Goal: Information Seeking & Learning: Compare options

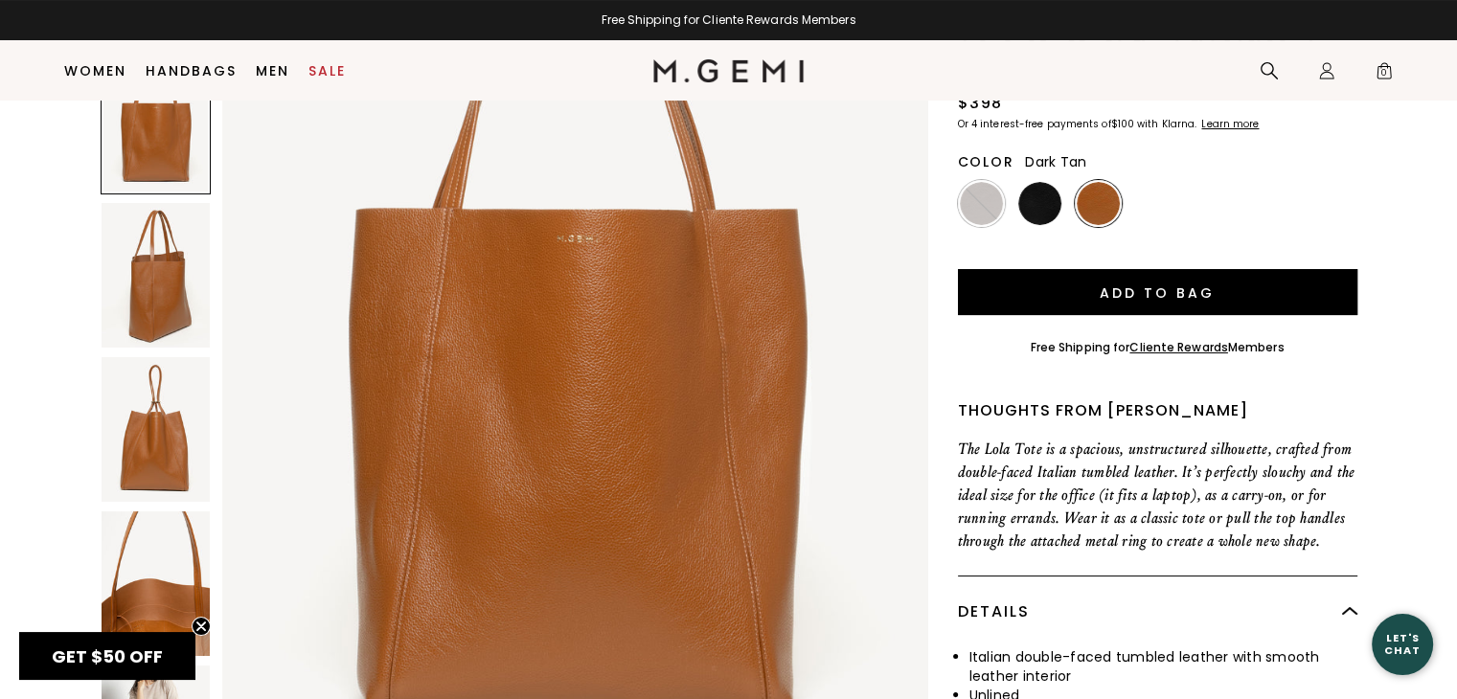
scroll to position [55, 0]
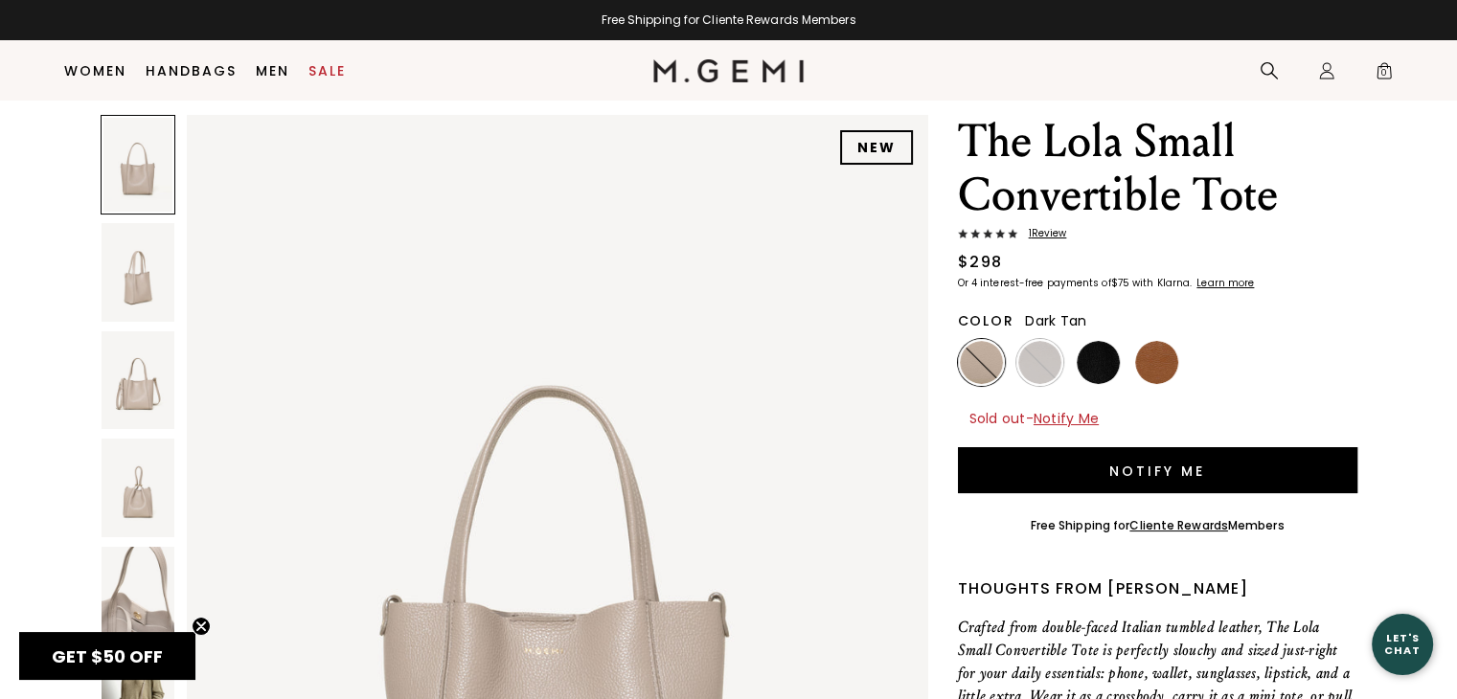
click at [1157, 353] on img at bounding box center [1156, 362] width 43 height 43
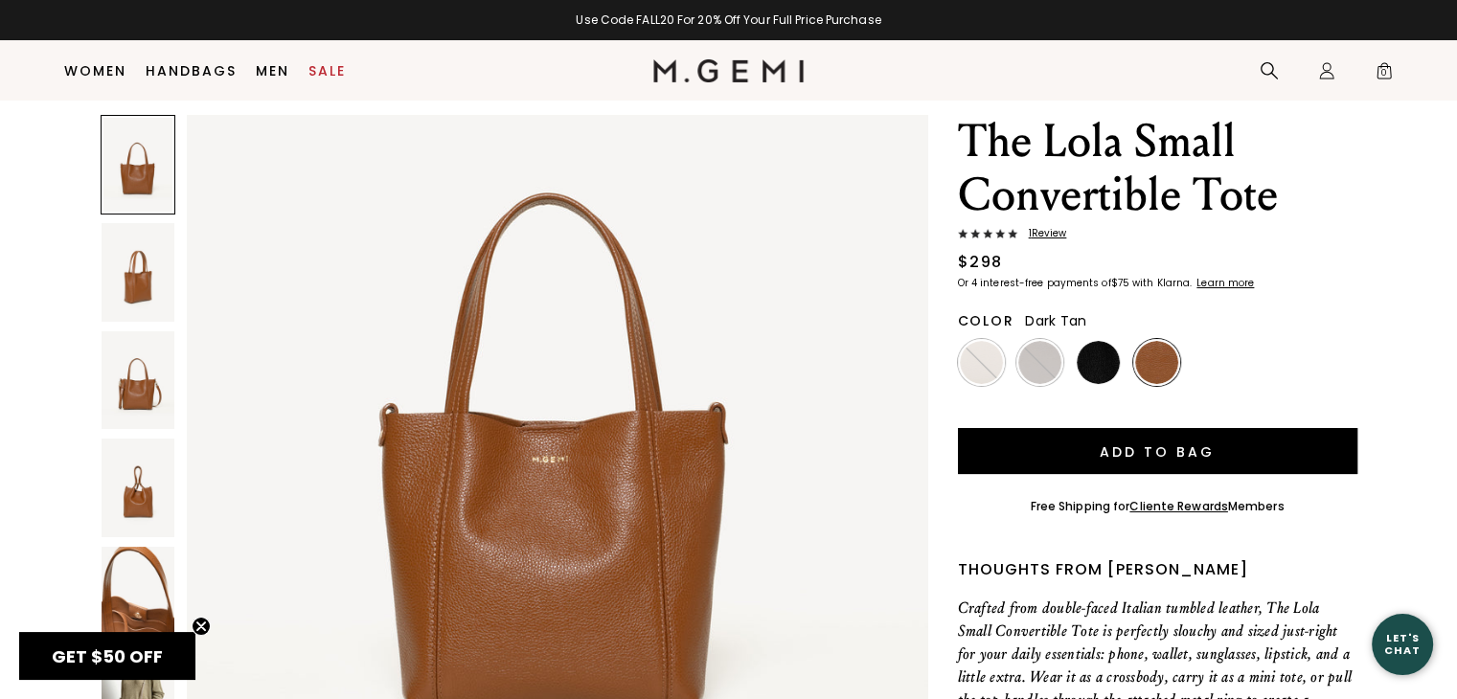
scroll to position [192, 0]
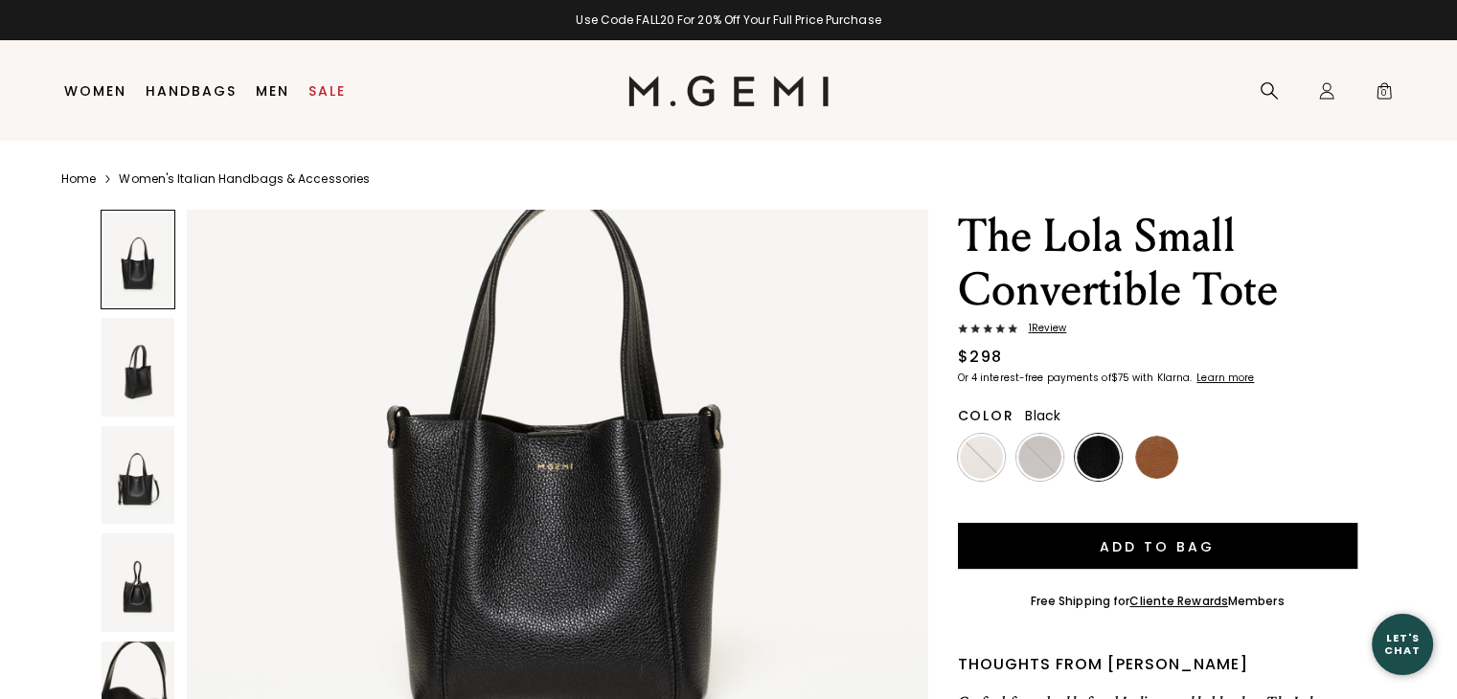
click at [1133, 466] on li at bounding box center [1156, 457] width 47 height 47
click at [1098, 458] on img at bounding box center [1098, 457] width 43 height 43
click at [1085, 460] on img at bounding box center [1098, 457] width 43 height 43
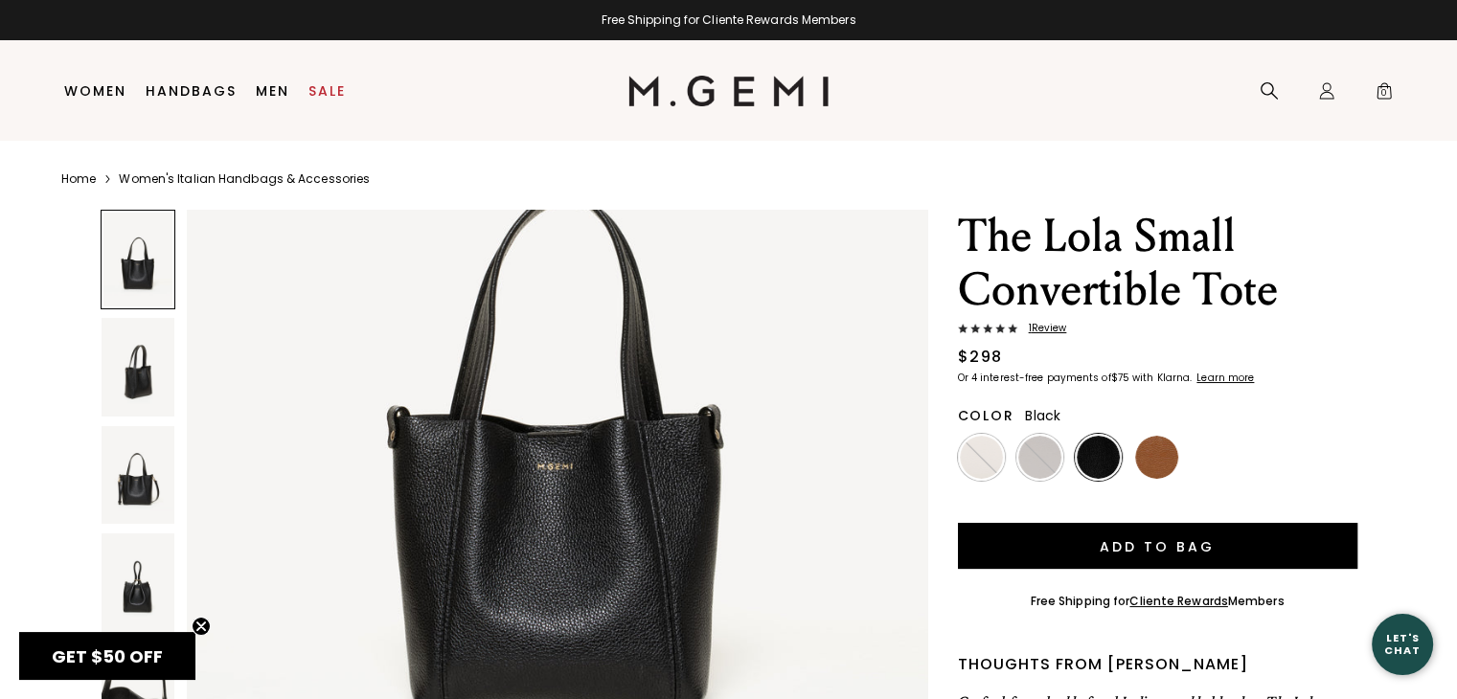
click at [1095, 469] on img at bounding box center [1098, 457] width 43 height 43
click at [1167, 467] on img at bounding box center [1156, 457] width 43 height 43
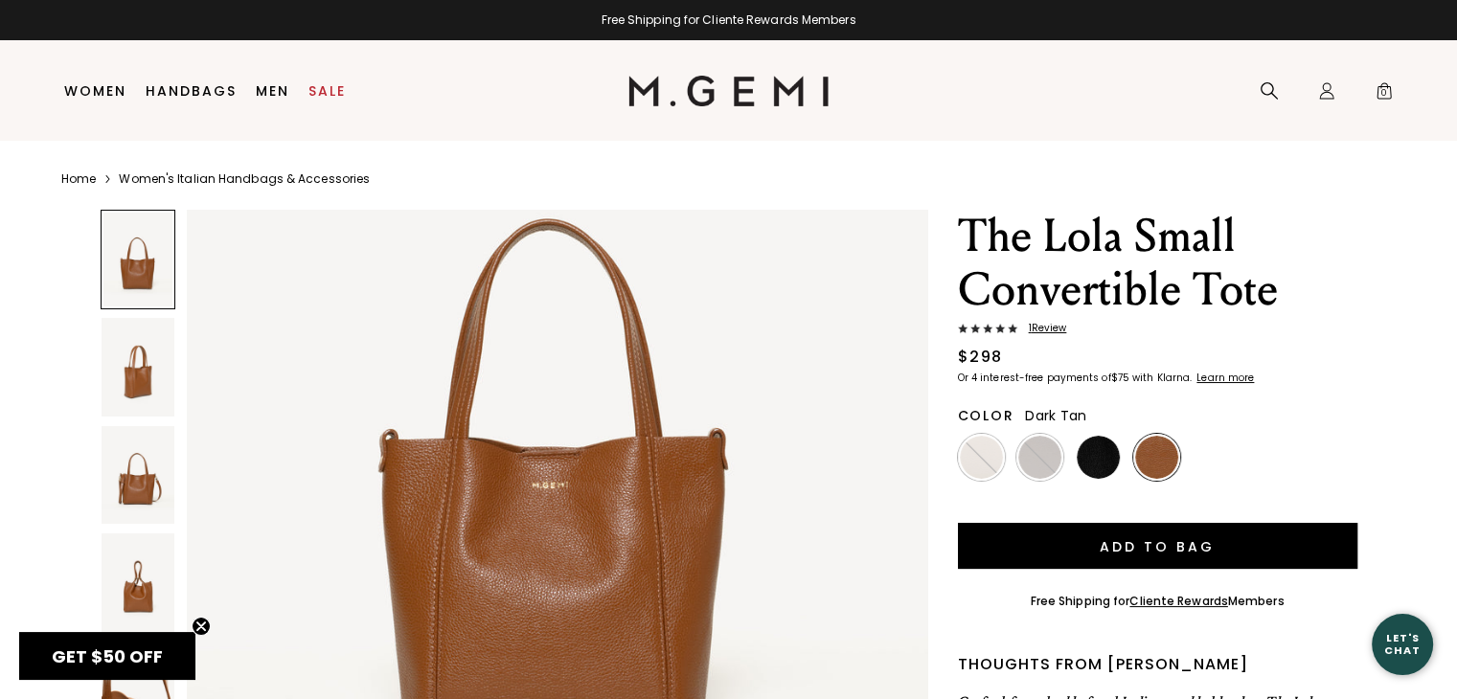
scroll to position [287, 0]
